Goal: Information Seeking & Learning: Check status

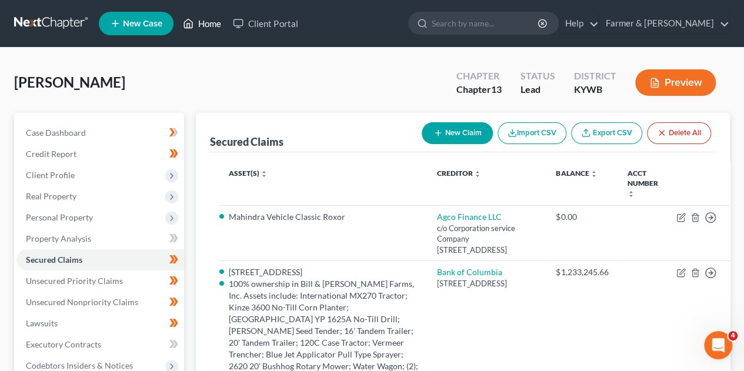
click at [225, 25] on link "Home" at bounding box center [202, 23] width 50 height 21
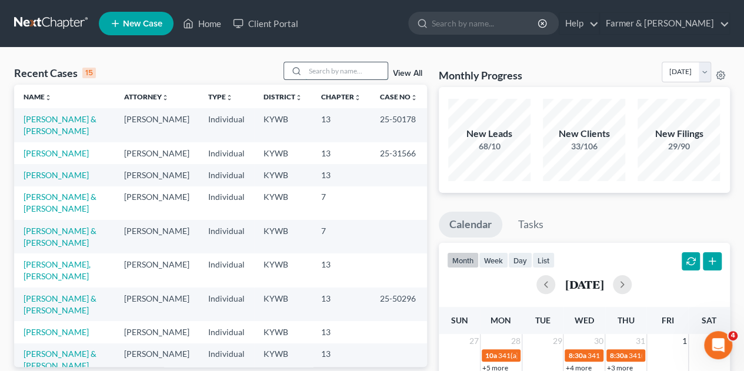
click at [315, 73] on input "search" at bounding box center [346, 70] width 82 height 17
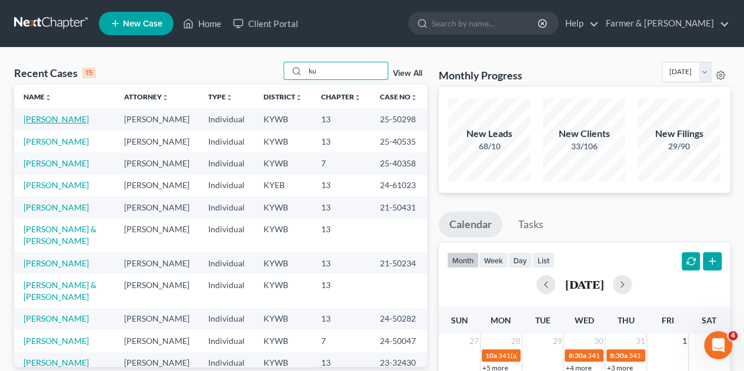
type input "ku"
click at [64, 123] on link "[PERSON_NAME]" at bounding box center [56, 119] width 65 height 10
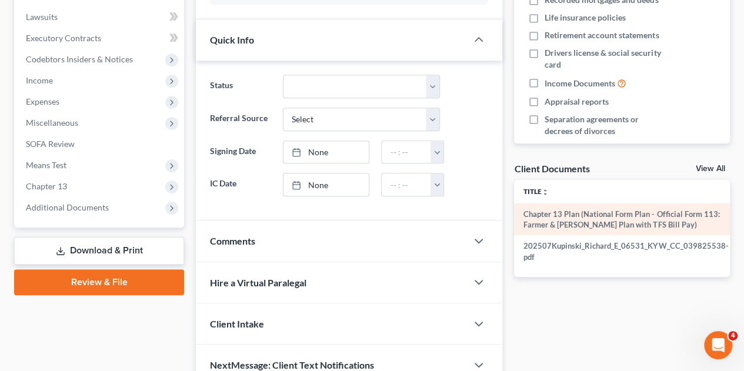
scroll to position [362, 0]
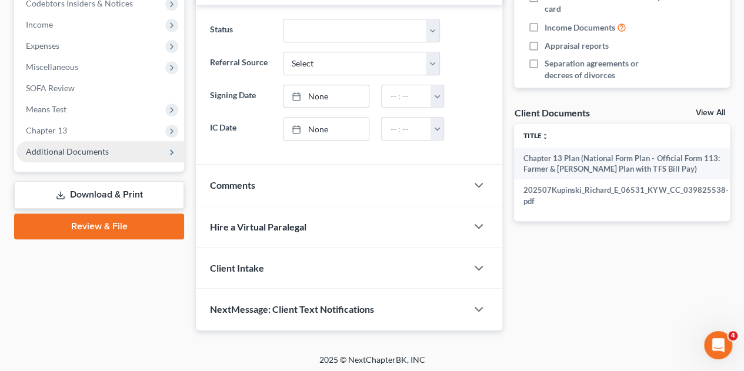
click at [171, 153] on polyline at bounding box center [172, 152] width 2 height 5
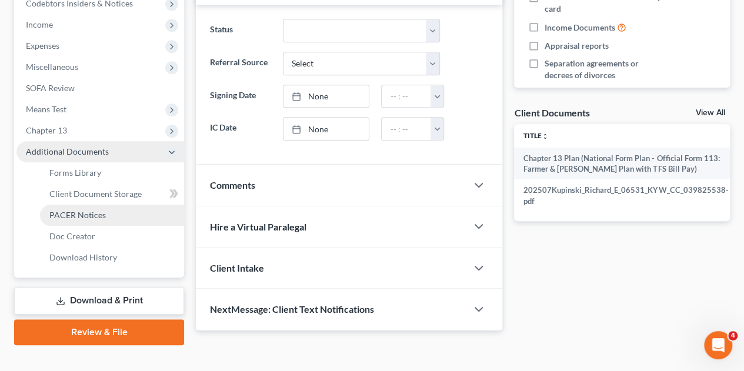
click at [88, 215] on span "PACER Notices" at bounding box center [77, 215] width 56 height 10
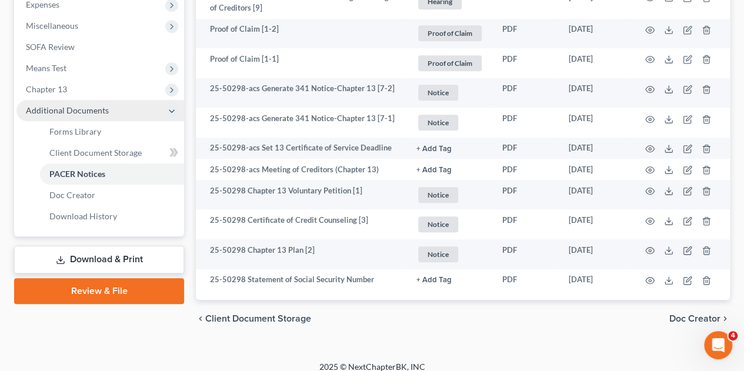
scroll to position [413, 0]
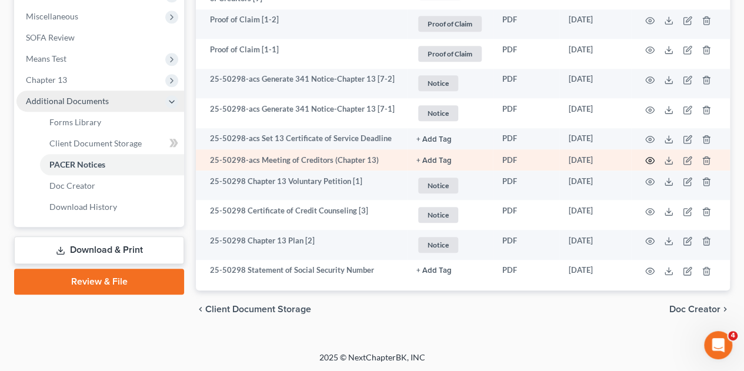
click at [648, 157] on icon "button" at bounding box center [649, 160] width 9 height 9
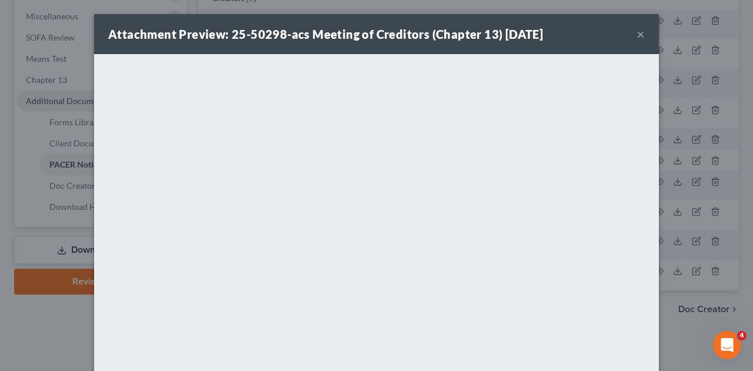
click at [636, 34] on button "×" at bounding box center [640, 34] width 8 height 14
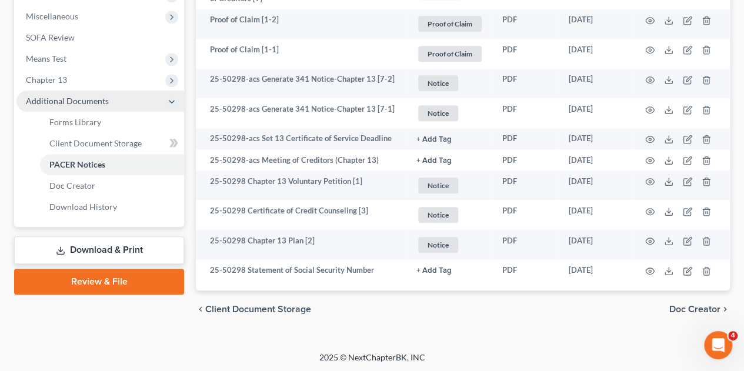
click at [190, 202] on div "Forms Library Client Document Storage PACER Notices Doc Creator Download Histor…" at bounding box center [463, 14] width 546 height 628
